Goal: Check status: Check status

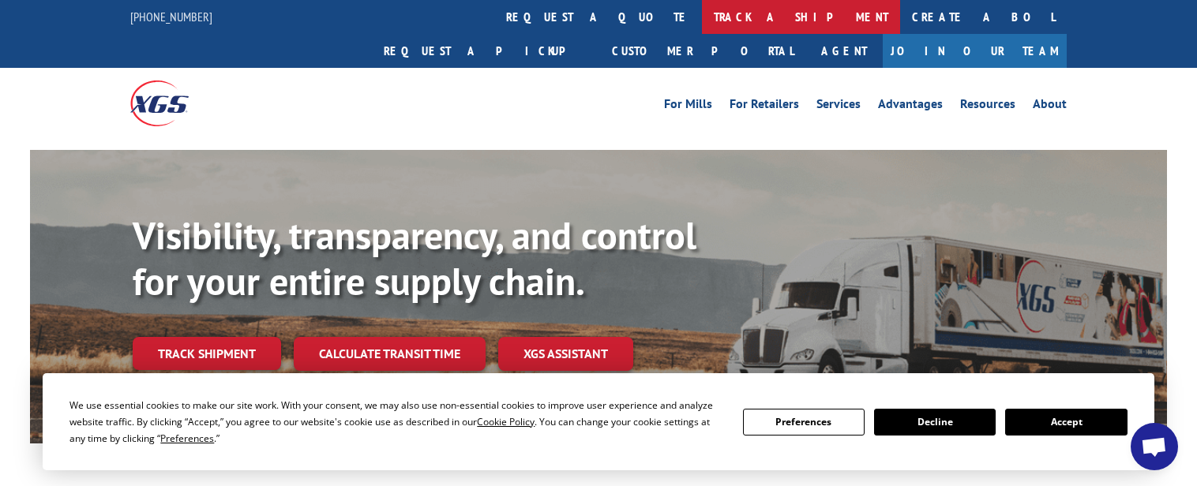
click at [702, 7] on link "track a shipment" at bounding box center [801, 17] width 198 height 34
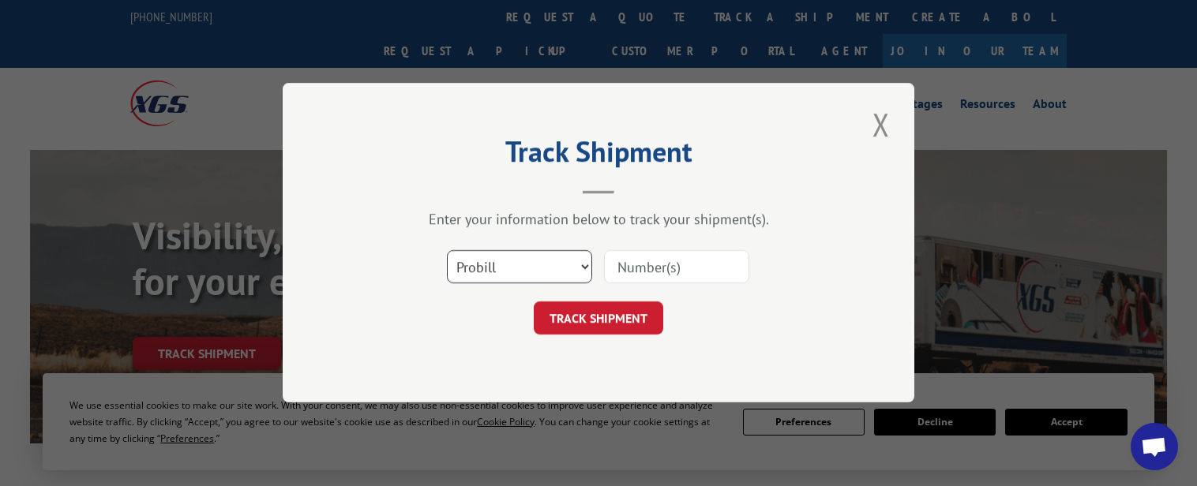
click at [583, 258] on select "Select category... Probill BOL PO" at bounding box center [519, 267] width 145 height 33
select select "po"
click at [447, 251] on select "Select category... Probill BOL PO" at bounding box center [519, 267] width 145 height 33
click at [644, 261] on input at bounding box center [676, 267] width 145 height 33
paste input "96687860"
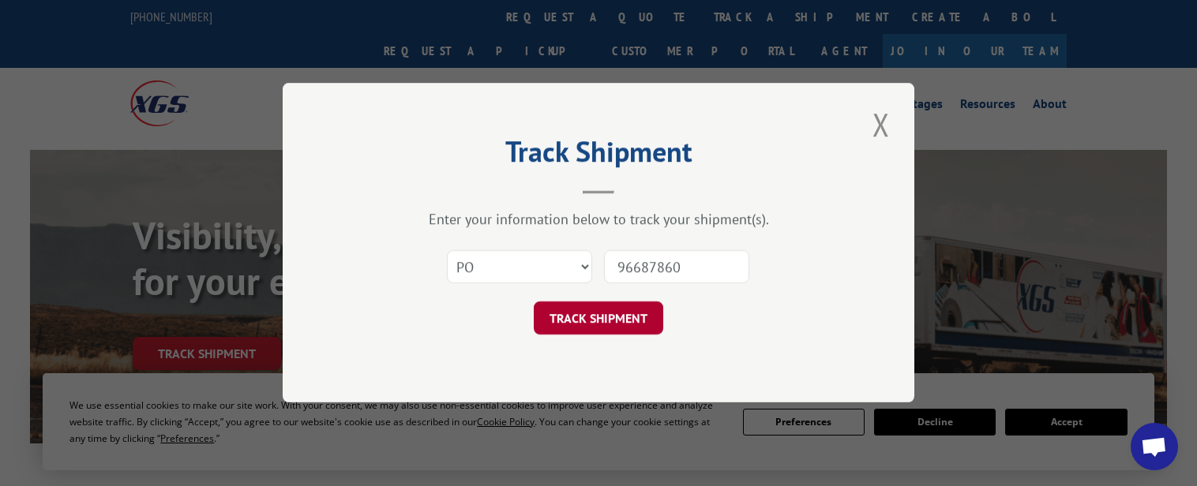
type input "96687860"
click at [624, 318] on button "TRACK SHIPMENT" at bounding box center [598, 318] width 129 height 33
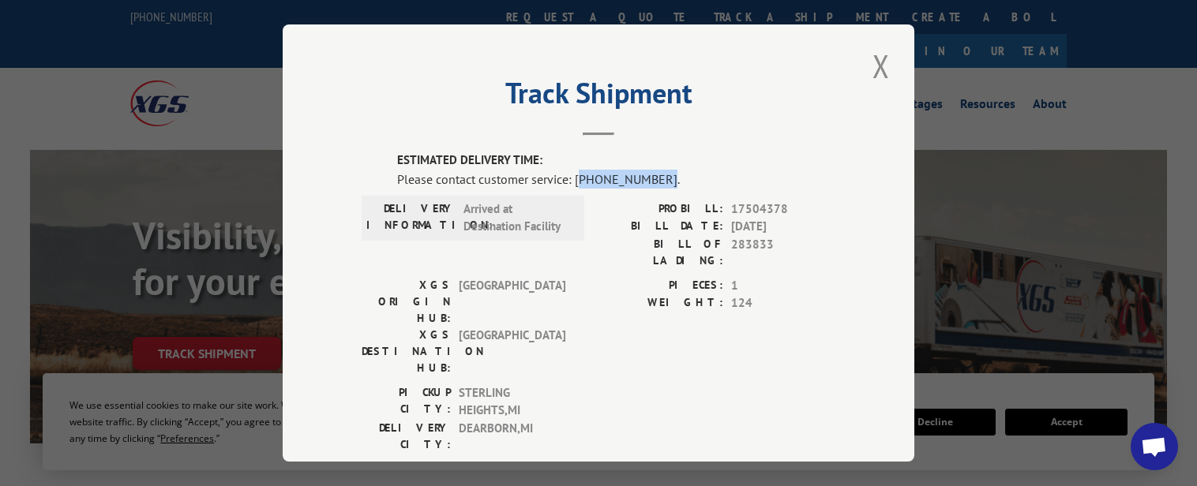
drag, startPoint x: 572, startPoint y: 172, endPoint x: 651, endPoint y: 175, distance: 79.0
click at [651, 175] on div "Please contact customer service: [PHONE_NUMBER]." at bounding box center [616, 178] width 438 height 19
copy div "844) 947-7447"
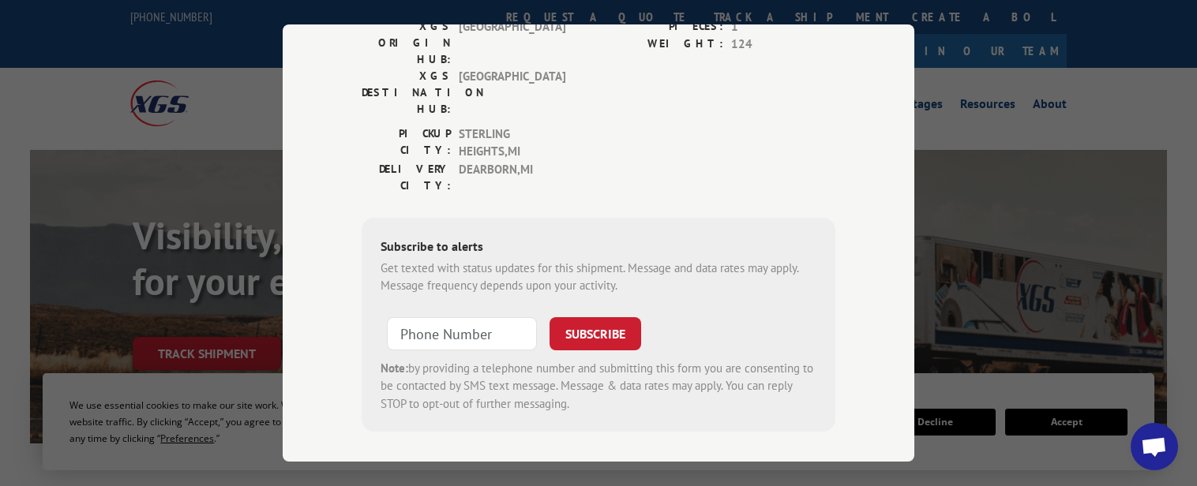
scroll to position [22, 0]
